Goal: Task Accomplishment & Management: Manage account settings

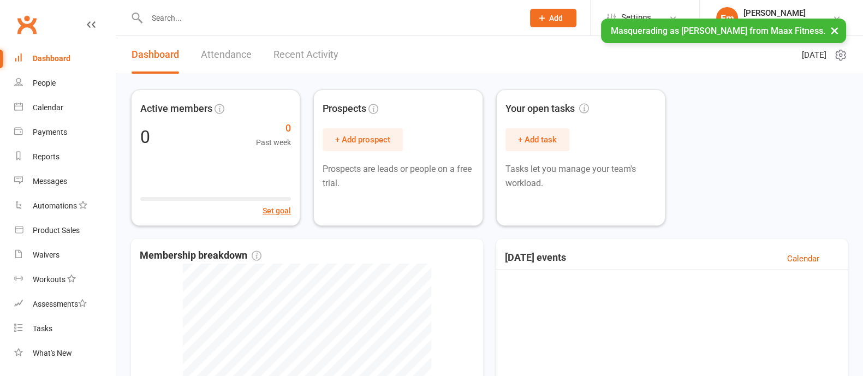
click at [830, 30] on button "×" at bounding box center [835, 30] width 20 height 23
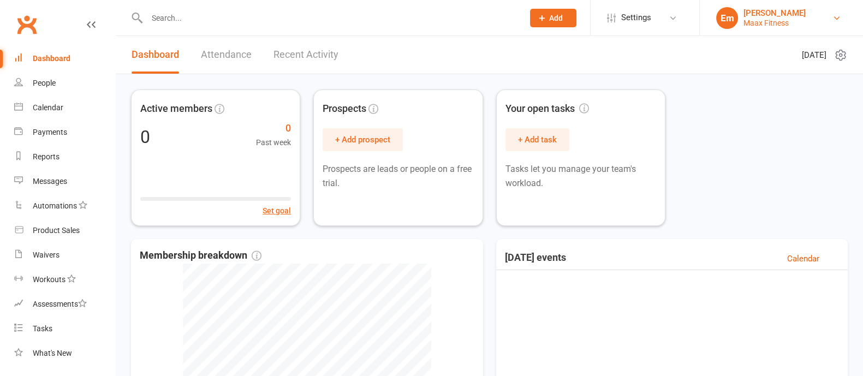
click at [754, 16] on div "Emilio martinez" at bounding box center [775, 13] width 62 height 10
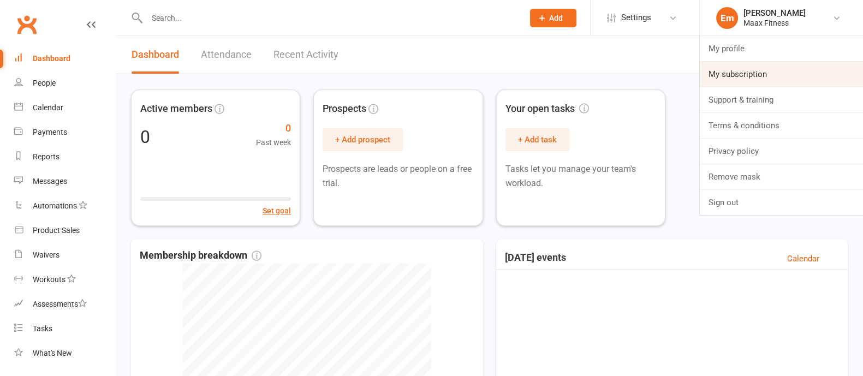
click at [737, 73] on link "My subscription" at bounding box center [781, 74] width 163 height 25
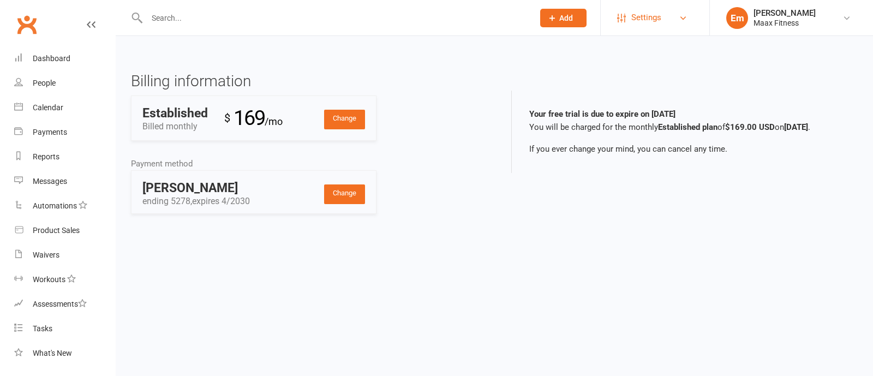
click at [650, 20] on span "Settings" at bounding box center [647, 17] width 30 height 25
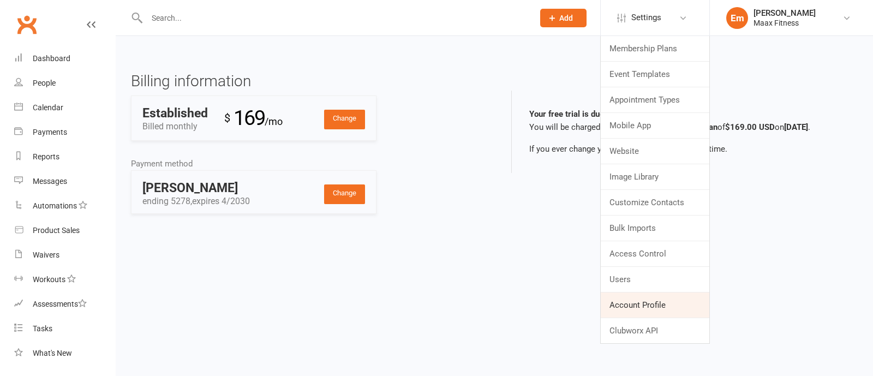
click at [637, 301] on link "Account Profile" at bounding box center [655, 305] width 109 height 25
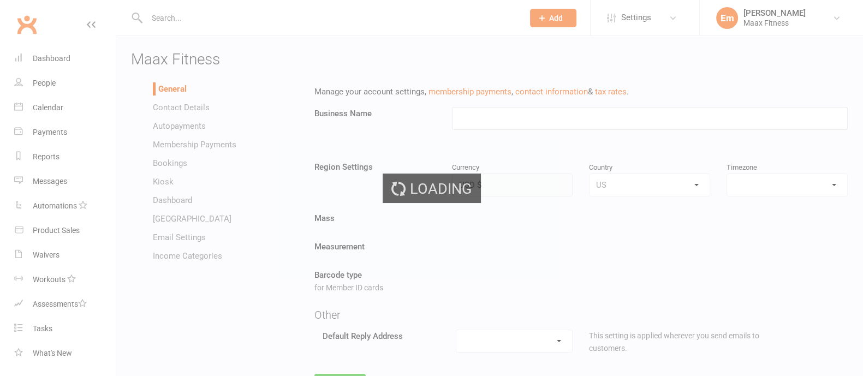
type input "Maax Fitness"
select select "America/[GEOGRAPHIC_DATA]"
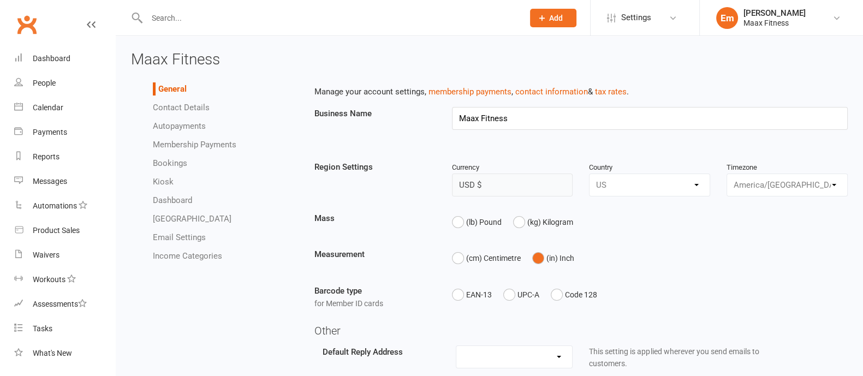
click at [170, 56] on span "Maax Fitness" at bounding box center [175, 59] width 89 height 18
copy span "Maax Fitness"
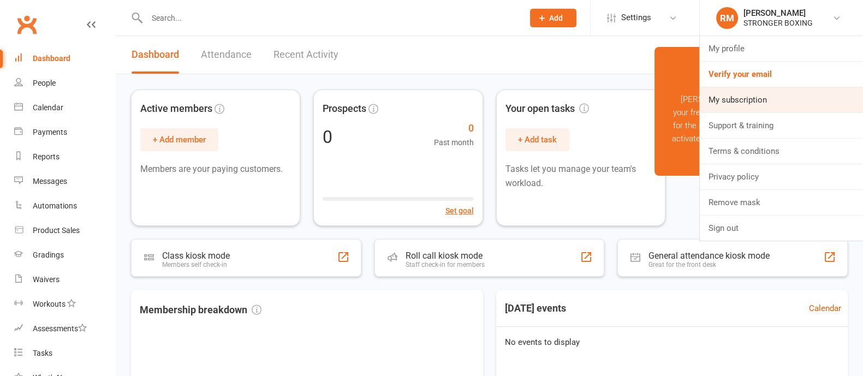
click at [745, 95] on link "My subscription" at bounding box center [781, 99] width 163 height 25
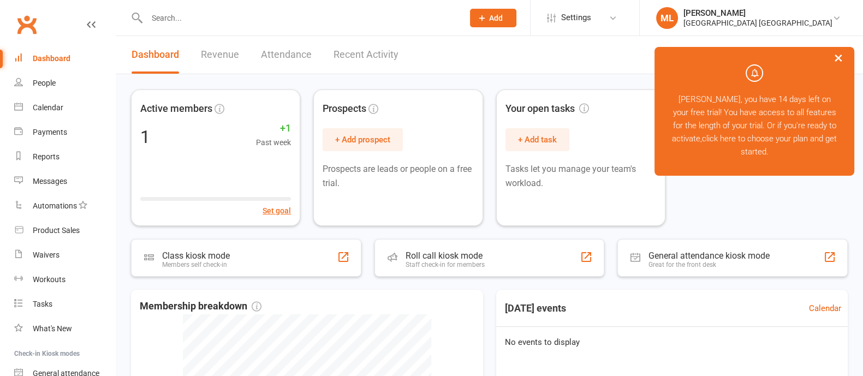
drag, startPoint x: 840, startPoint y: 58, endPoint x: 802, endPoint y: 44, distance: 40.4
click at [838, 58] on button "×" at bounding box center [839, 57] width 20 height 23
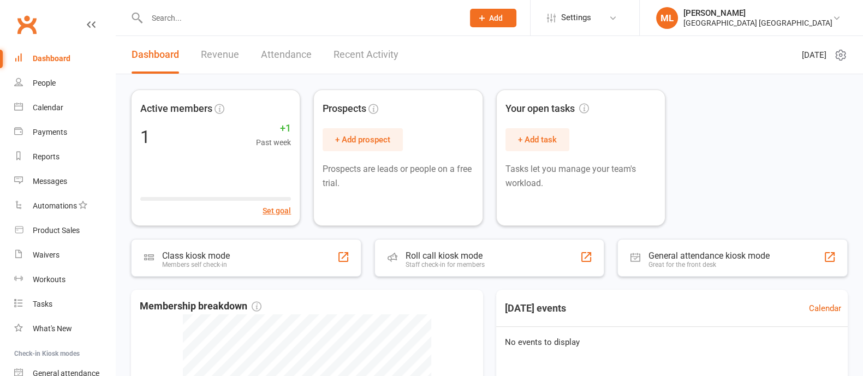
click at [639, 4] on li "Settings Membership Plans Event Templates Appointment Types Mobile App Website …" at bounding box center [584, 17] width 109 height 35
click at [591, 15] on span "Settings" at bounding box center [576, 17] width 30 height 25
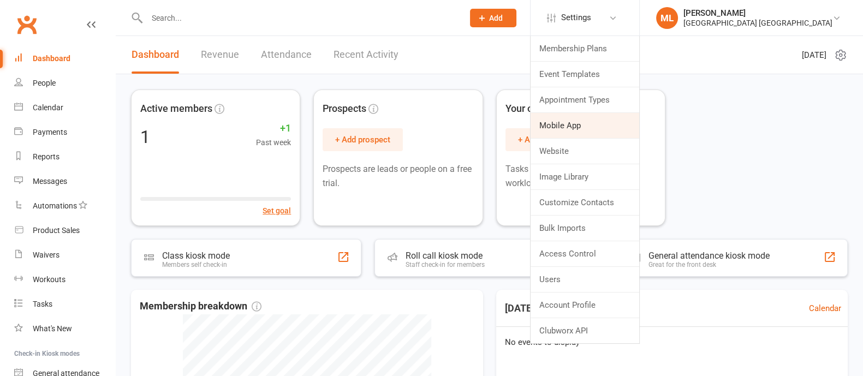
click at [628, 132] on link "Mobile App" at bounding box center [585, 125] width 109 height 25
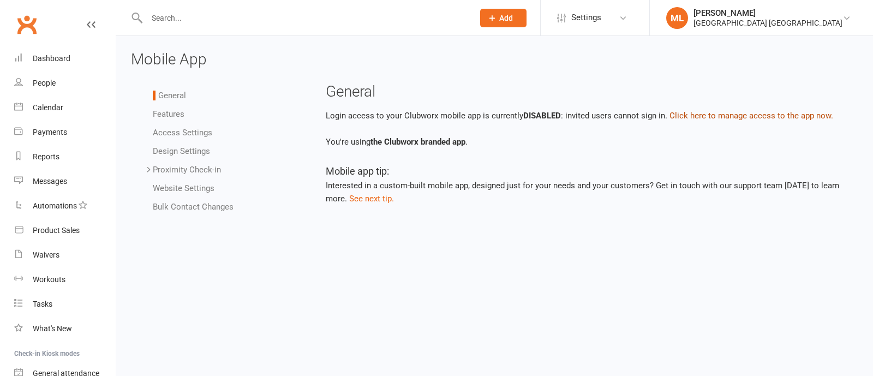
click at [730, 116] on button "Click here to manage access to the app now." at bounding box center [752, 115] width 164 height 13
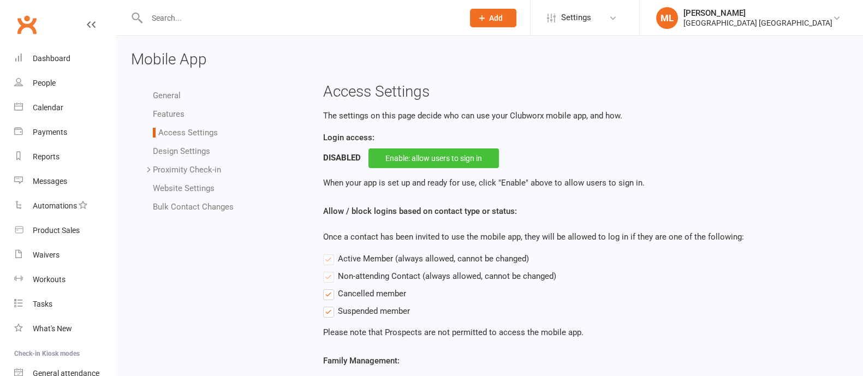
click at [426, 160] on button "Enable: allow users to sign in" at bounding box center [433, 158] width 130 height 20
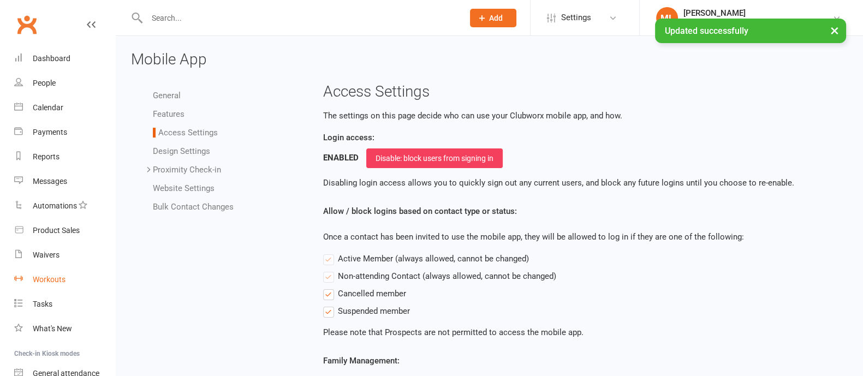
click at [50, 280] on div "Workouts" at bounding box center [49, 279] width 33 height 9
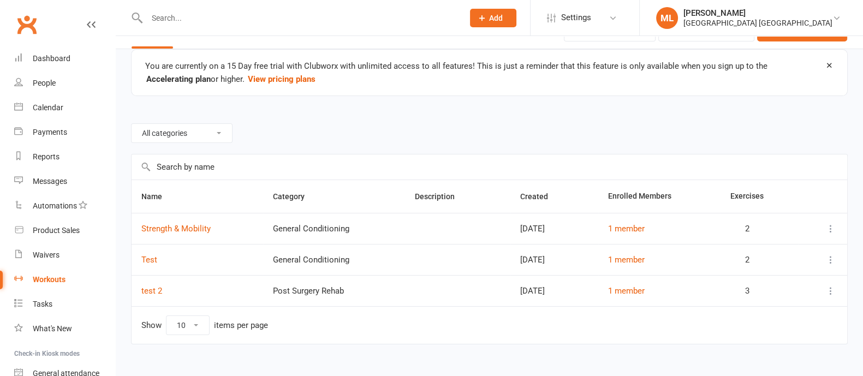
scroll to position [38, 0]
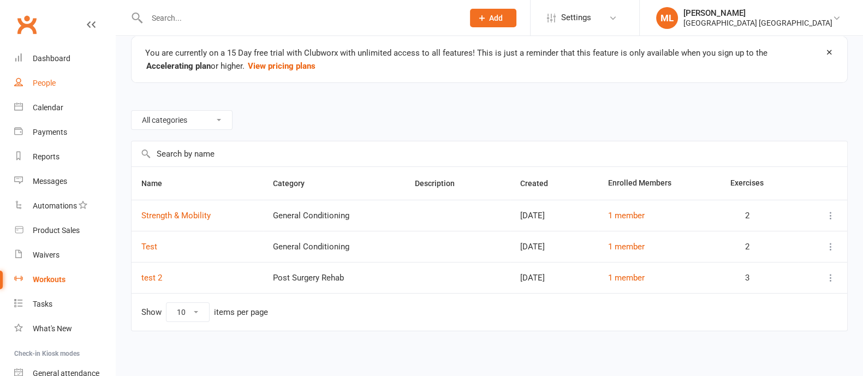
click at [49, 80] on div "People" at bounding box center [44, 83] width 23 height 9
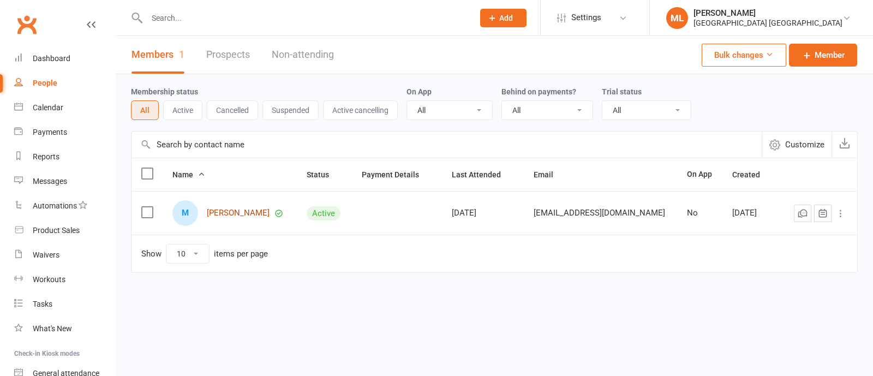
click at [239, 209] on link "[PERSON_NAME]" at bounding box center [238, 213] width 63 height 9
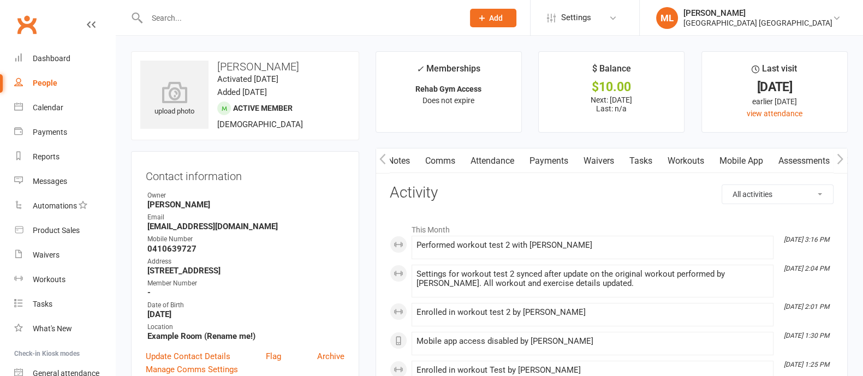
scroll to position [0, 42]
drag, startPoint x: 783, startPoint y: 162, endPoint x: 740, endPoint y: 162, distance: 43.7
click at [740, 162] on link "Mobile App" at bounding box center [739, 160] width 59 height 25
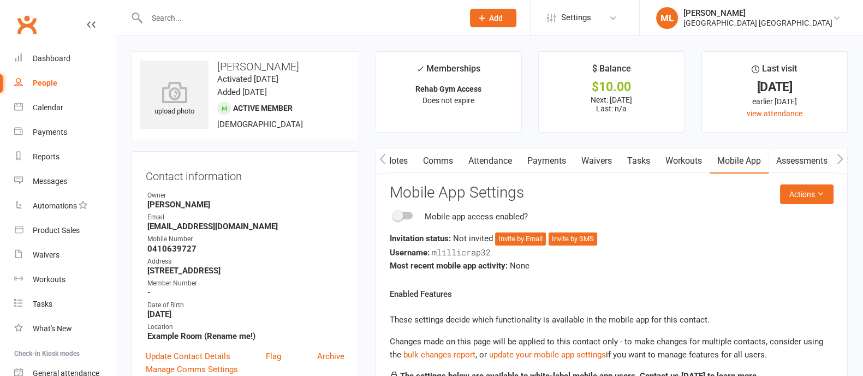
click at [693, 157] on link "Workouts" at bounding box center [684, 160] width 52 height 25
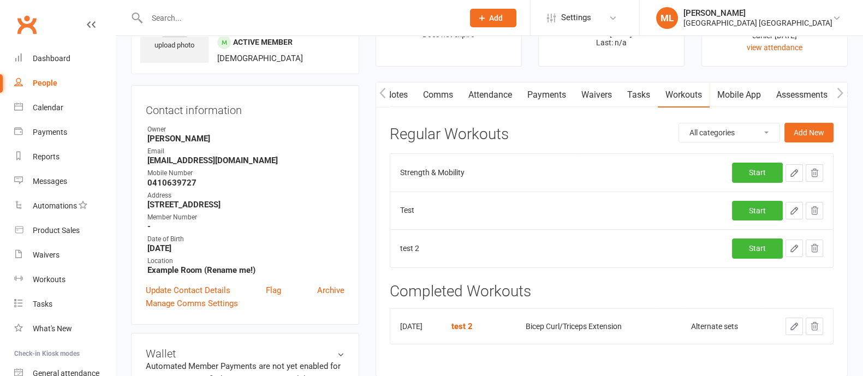
scroll to position [68, 0]
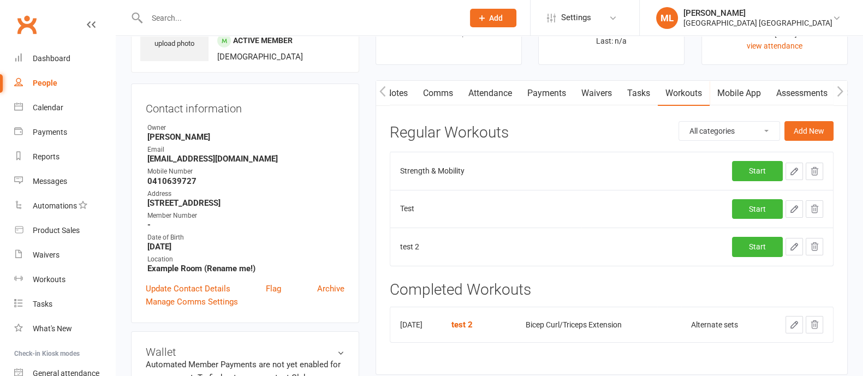
click at [748, 92] on link "Mobile App" at bounding box center [739, 93] width 59 height 25
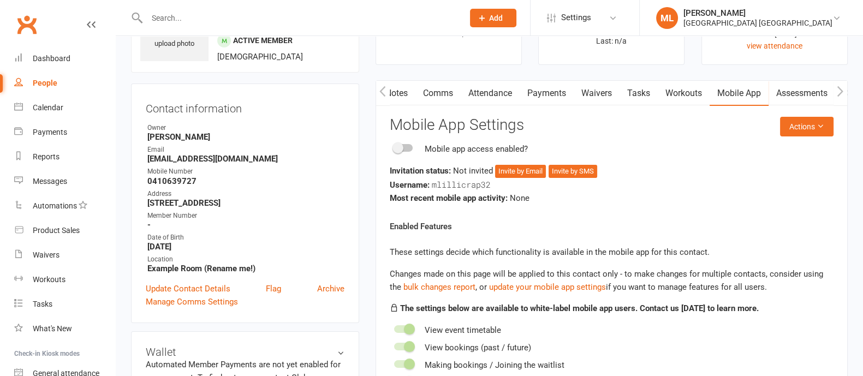
click at [404, 147] on div at bounding box center [403, 148] width 19 height 8
click at [394, 146] on input "checkbox" at bounding box center [394, 146] width 0 height 0
click at [450, 182] on span "mlillicrap32" at bounding box center [461, 184] width 59 height 11
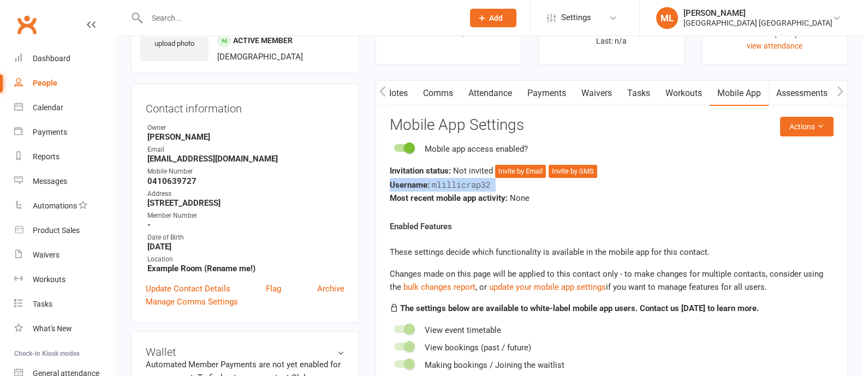
click at [473, 183] on span "mlillicrap32" at bounding box center [461, 184] width 59 height 11
drag, startPoint x: 641, startPoint y: 15, endPoint x: 634, endPoint y: 43, distance: 28.9
click at [591, 16] on span "Settings" at bounding box center [576, 17] width 30 height 25
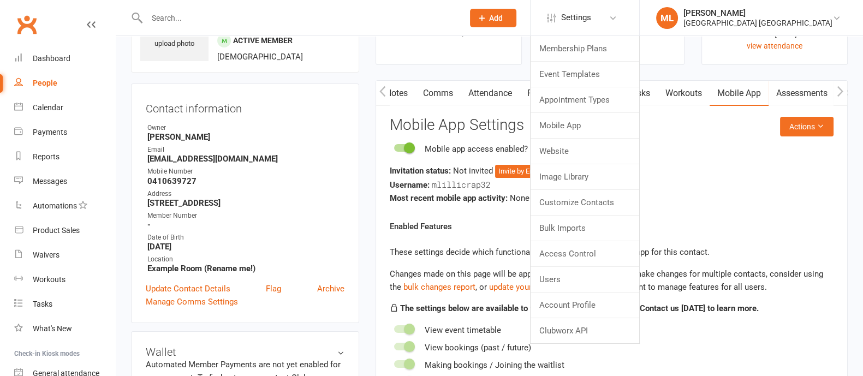
click at [487, 22] on icon at bounding box center [482, 18] width 10 height 10
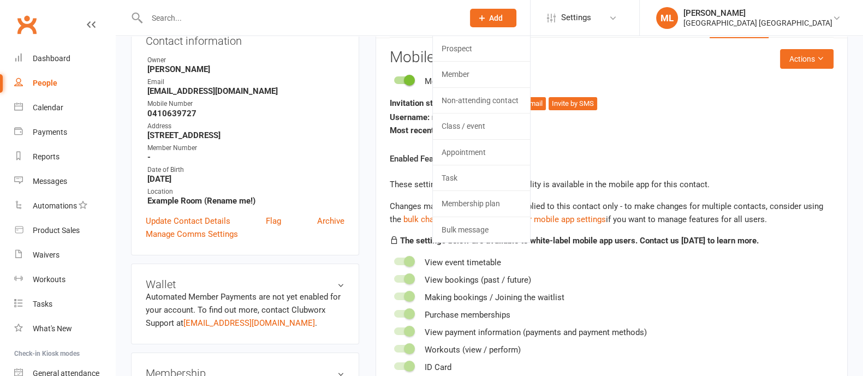
scroll to position [68, 0]
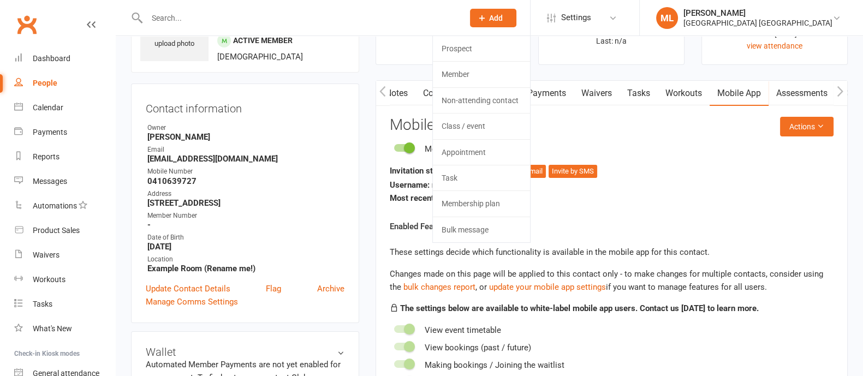
click at [665, 159] on div "Mobile app access enabled? Invitation status: Not invited Invite by Email Invit…" at bounding box center [612, 173] width 444 height 62
